Goal: Use online tool/utility: Utilize a website feature to perform a specific function

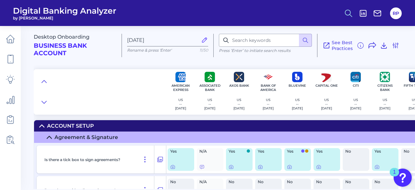
click at [351, 15] on icon at bounding box center [348, 13] width 9 height 9
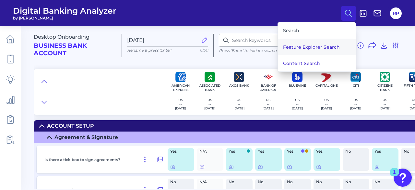
click at [300, 44] on button "Feature Explorer Search" at bounding box center [317, 47] width 78 height 16
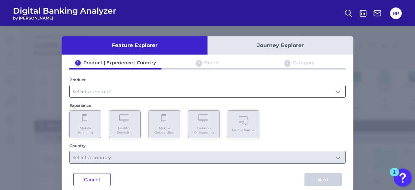
click at [126, 94] on input "text" at bounding box center [207, 91] width 275 height 12
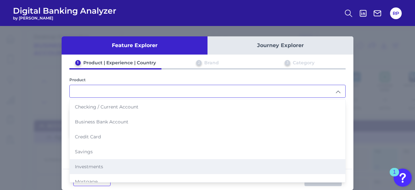
click at [97, 163] on span "Investments" at bounding box center [89, 166] width 28 height 6
type input "Investments"
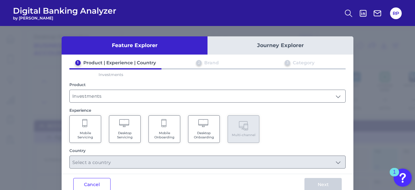
click at [159, 132] on span "Mobile Onboarding" at bounding box center [164, 135] width 25 height 8
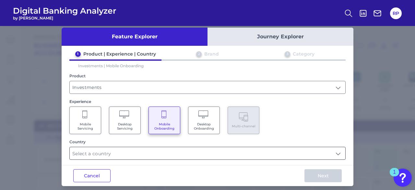
scroll to position [14, 0]
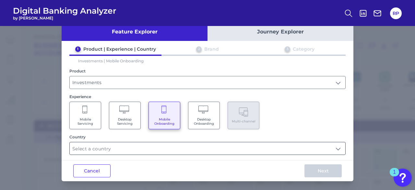
click at [148, 147] on input "text" at bounding box center [207, 148] width 275 height 12
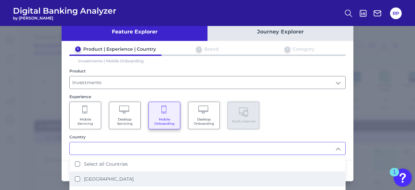
click at [116, 174] on li "[GEOGRAPHIC_DATA]" at bounding box center [207, 178] width 275 height 15
type input "[GEOGRAPHIC_DATA]"
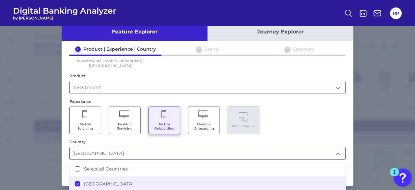
click at [294, 120] on div "Mobile Servicing Desktop Servicing Mobile Onboarding Desktop Onboarding Multi-c…" at bounding box center [207, 120] width 276 height 28
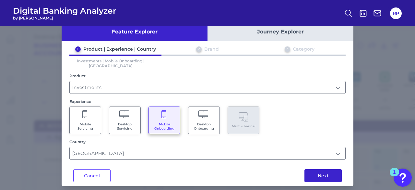
click at [318, 170] on button "Next" at bounding box center [322, 175] width 37 height 13
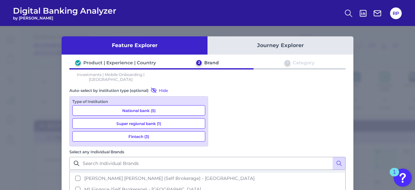
scroll to position [162, 0]
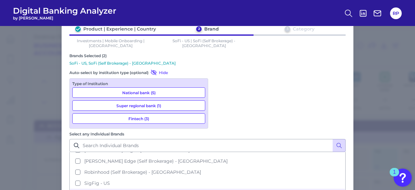
scroll to position [56, 0]
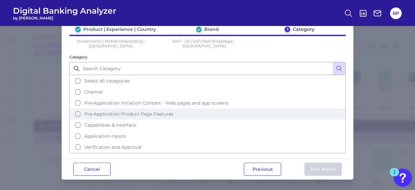
scroll to position [0, 0]
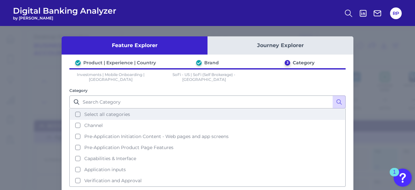
click at [119, 112] on button "Select all categories" at bounding box center [207, 114] width 275 height 11
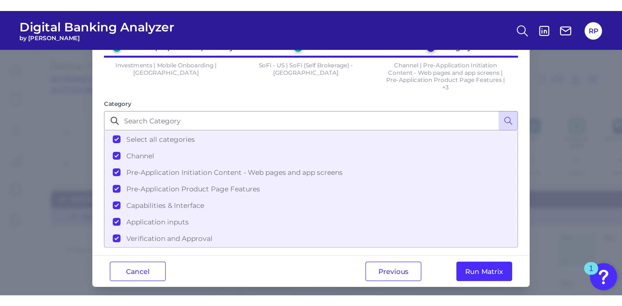
scroll to position [39, 0]
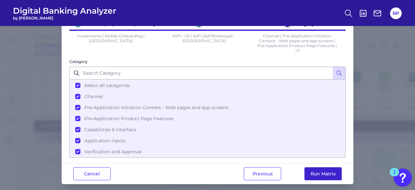
click at [325, 170] on button "Run Matrix" at bounding box center [322, 173] width 37 height 13
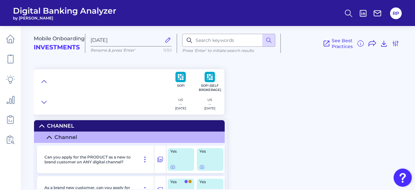
type input "[DATE]"
radio input "true"
radio input "false"
checkbox input "true"
click at [202, 168] on icon at bounding box center [201, 166] width 5 height 5
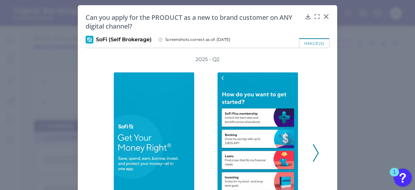
click at [314, 149] on polyline at bounding box center [315, 153] width 5 height 17
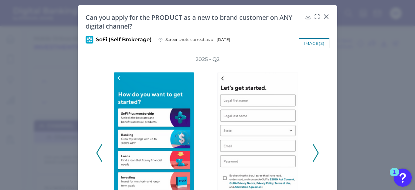
click at [314, 149] on polyline at bounding box center [315, 153] width 5 height 17
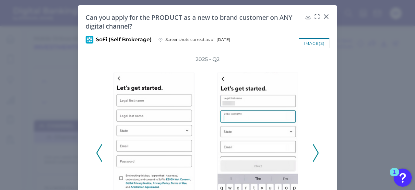
click at [314, 149] on polyline at bounding box center [315, 153] width 5 height 17
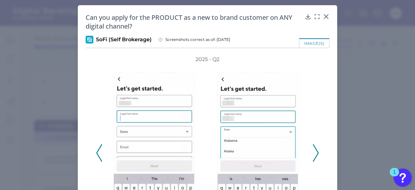
click at [314, 149] on polyline at bounding box center [315, 153] width 5 height 17
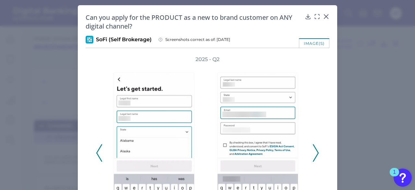
click at [314, 149] on polyline at bounding box center [315, 153] width 5 height 17
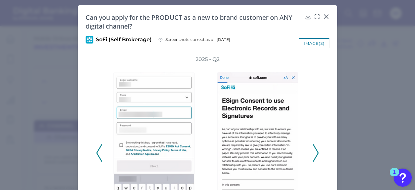
click at [314, 149] on polyline at bounding box center [315, 153] width 5 height 17
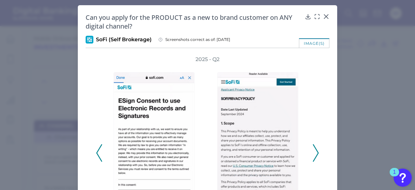
click at [314, 149] on polyline at bounding box center [315, 153] width 5 height 17
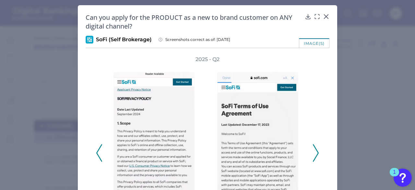
click at [314, 149] on polyline at bounding box center [315, 153] width 5 height 17
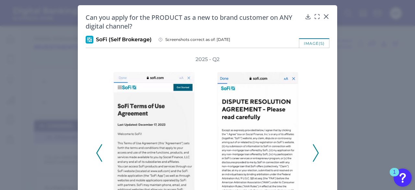
click at [314, 149] on polyline at bounding box center [315, 153] width 5 height 17
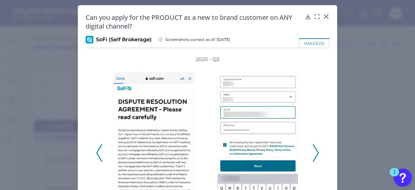
click at [314, 149] on polyline at bounding box center [315, 153] width 5 height 17
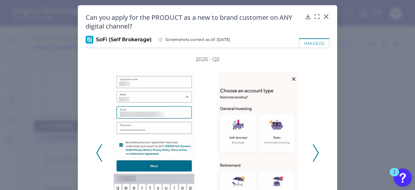
click at [314, 149] on polyline at bounding box center [315, 153] width 5 height 17
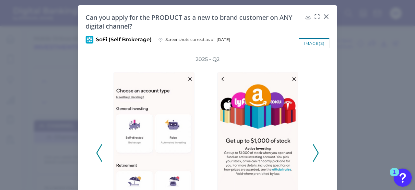
click at [314, 149] on polyline at bounding box center [315, 153] width 5 height 17
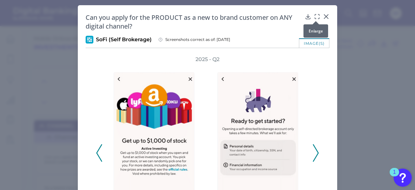
click at [316, 16] on icon at bounding box center [317, 16] width 6 height 6
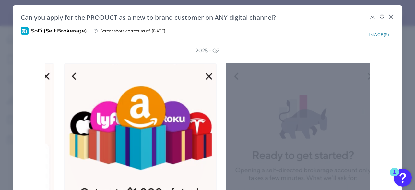
click at [370, 68] on icon at bounding box center [372, 69] width 5 height 5
